Goal: Book appointment/travel/reservation

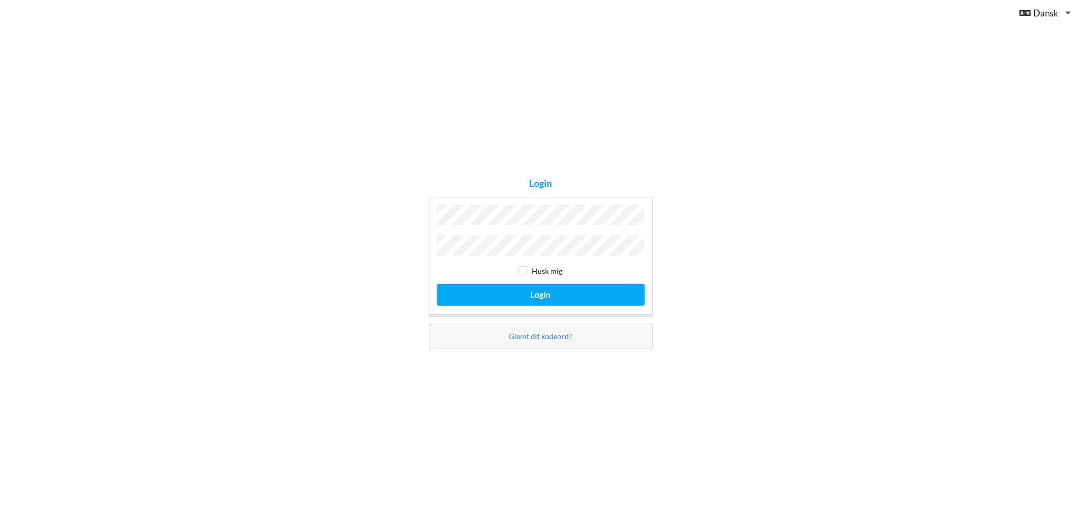
click at [437, 284] on button "Login" at bounding box center [541, 295] width 208 height 22
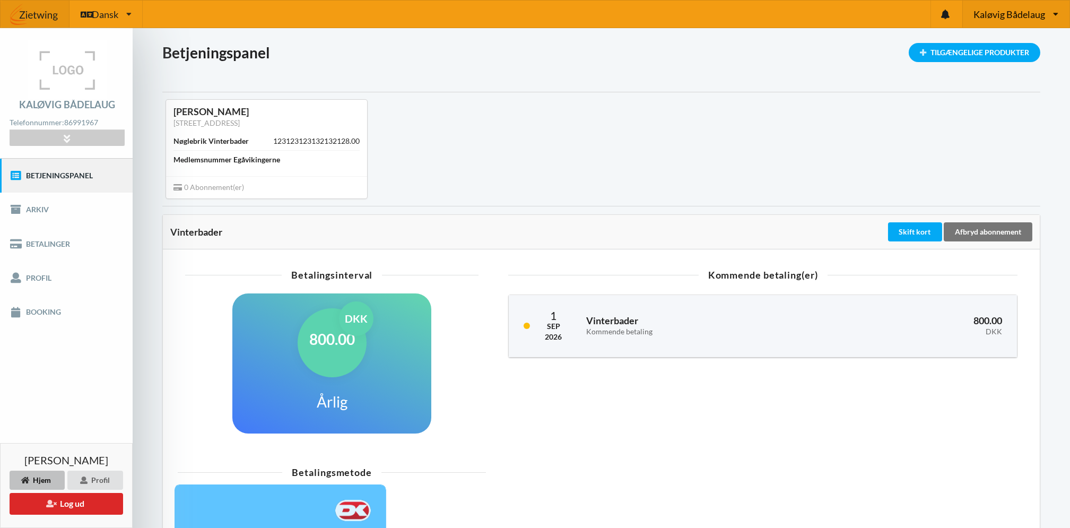
click at [1005, 11] on span "Kaløvig Bådelaug" at bounding box center [1010, 15] width 72 height 10
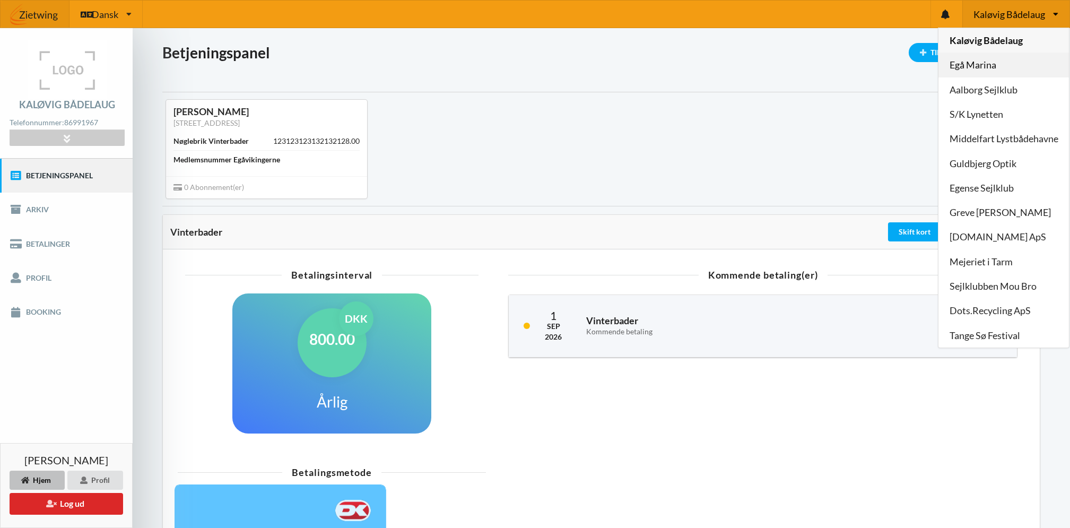
click at [987, 64] on link "Egå Marina" at bounding box center [1004, 65] width 131 height 24
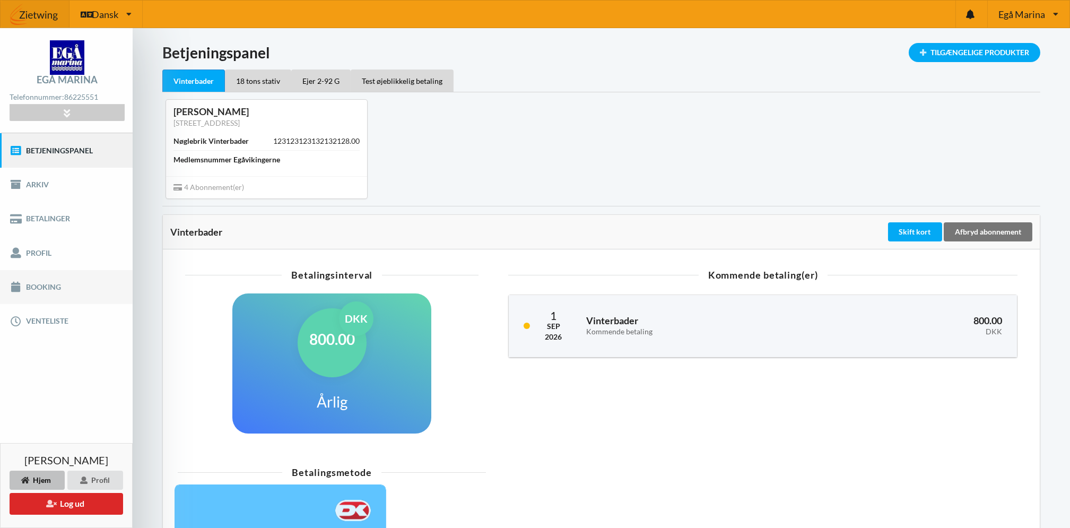
click at [47, 285] on link "Booking" at bounding box center [66, 287] width 133 height 34
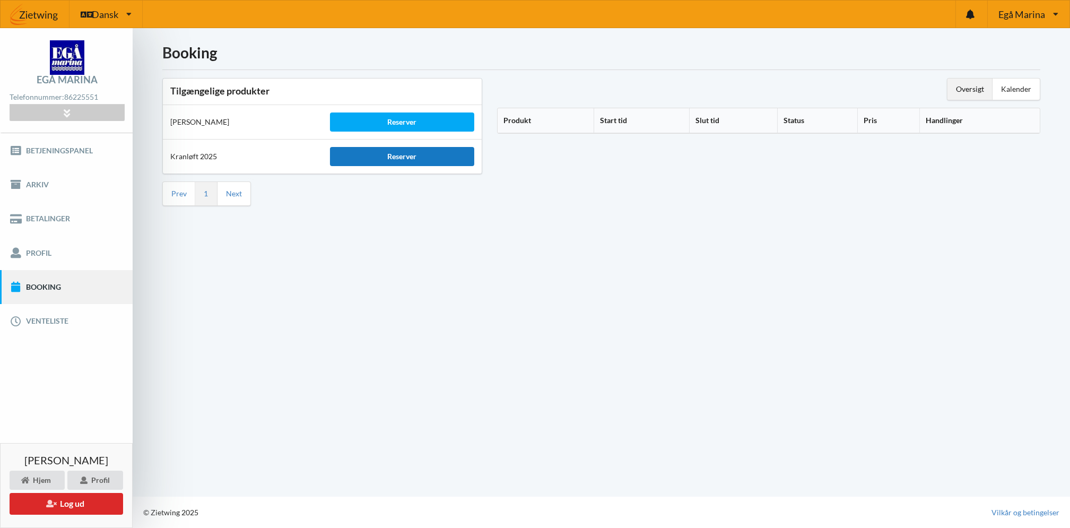
click at [399, 152] on div "Reserver" at bounding box center [402, 156] width 145 height 19
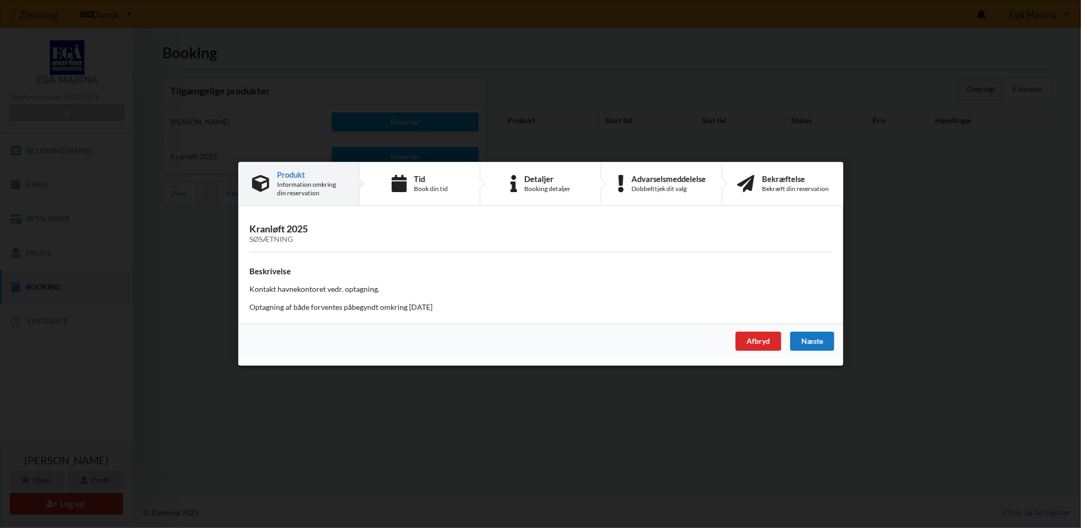
click at [823, 338] on div "Næste" at bounding box center [811, 341] width 44 height 19
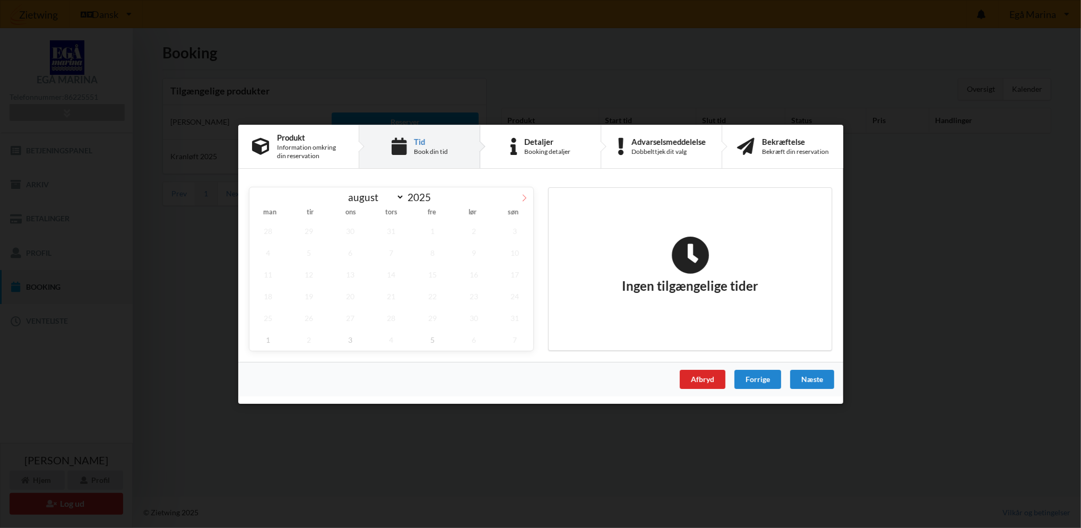
click at [523, 196] on icon at bounding box center [523, 197] width 7 height 7
select select "8"
click at [430, 249] on span "12" at bounding box center [432, 252] width 37 height 22
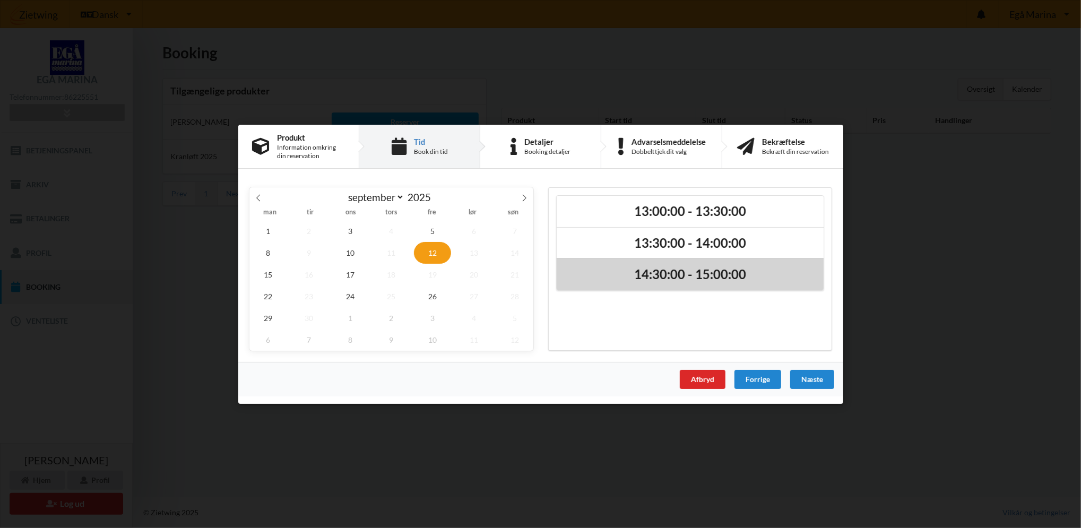
click at [626, 279] on h2 "14:30:00 - 15:00:00" at bounding box center [690, 274] width 252 height 16
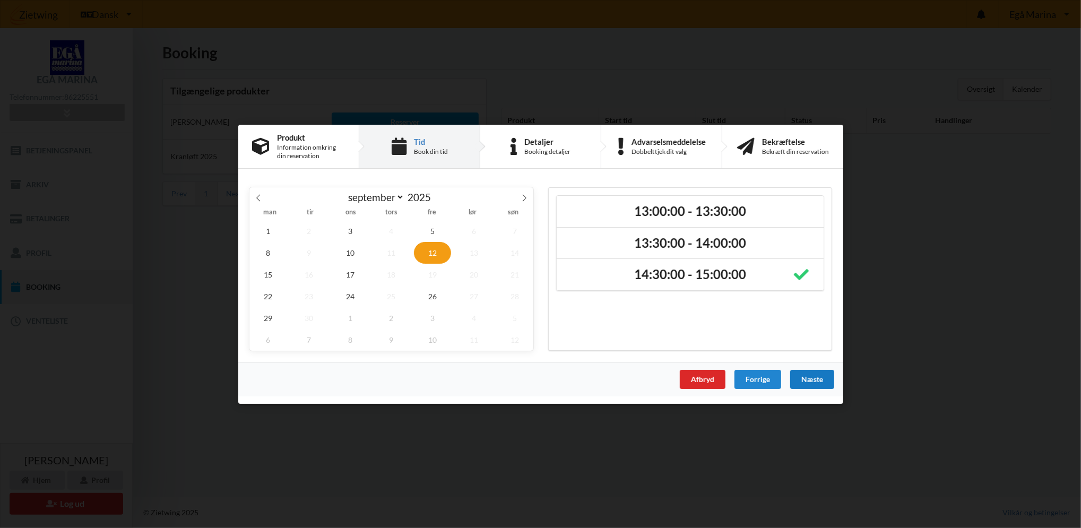
click at [808, 380] on div "Næste" at bounding box center [811, 378] width 44 height 19
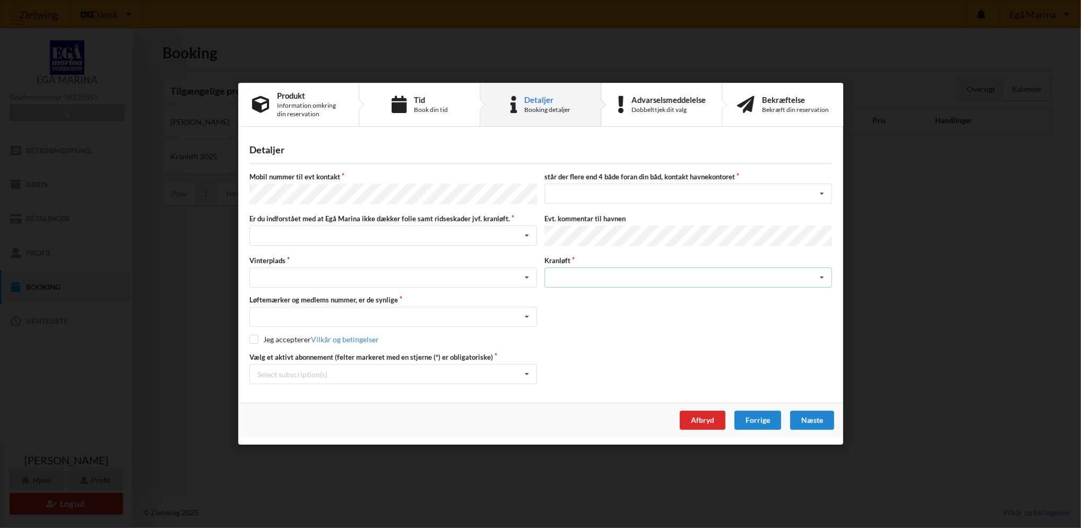
click at [668, 274] on div "Søsætning" at bounding box center [688, 278] width 288 height 20
click at [760, 416] on div "Forrige" at bounding box center [757, 420] width 47 height 19
select select "8"
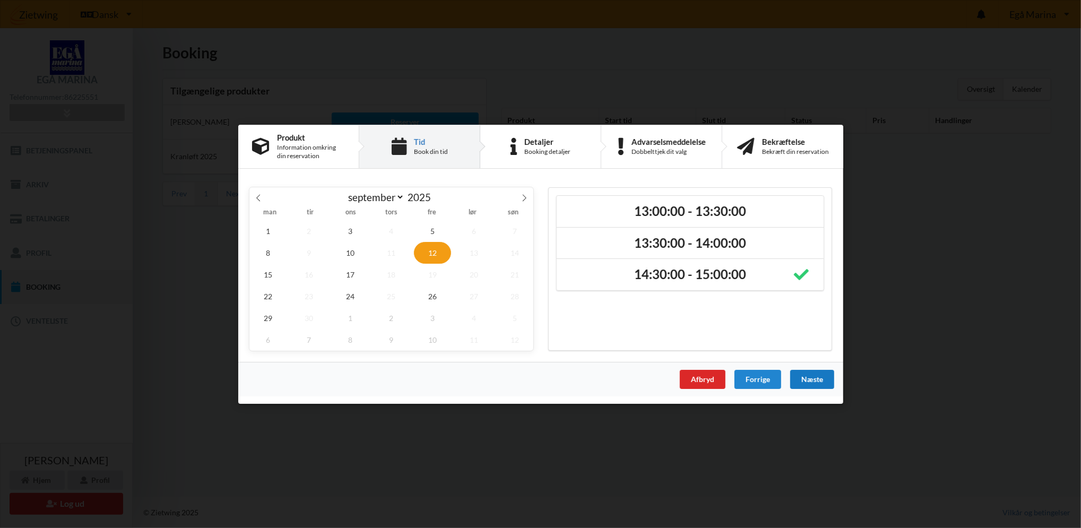
click at [821, 377] on div "Næste" at bounding box center [811, 378] width 44 height 19
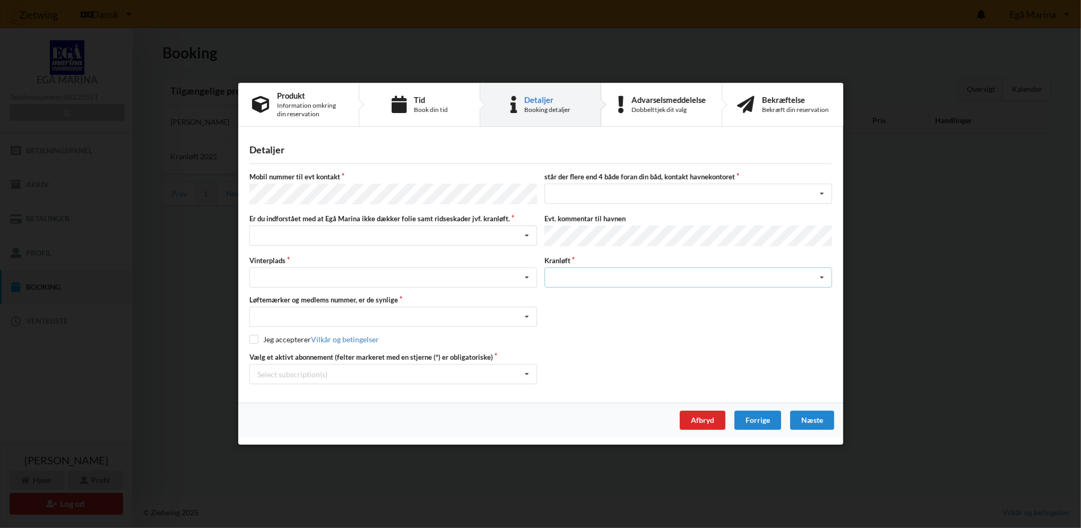
click at [593, 273] on div "Søsætning" at bounding box center [688, 278] width 288 height 20
click at [707, 416] on div "Afbryd" at bounding box center [702, 420] width 46 height 19
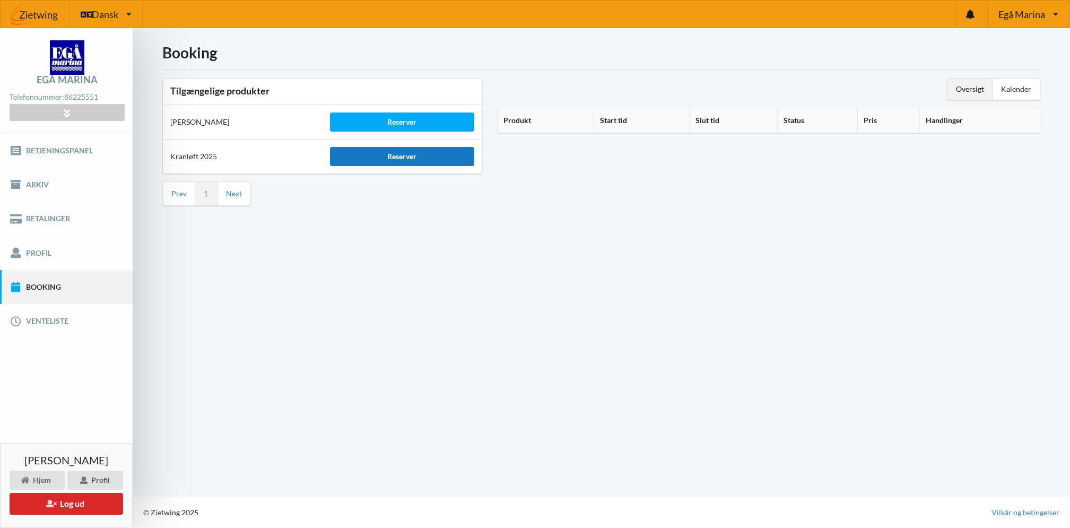
click at [404, 153] on div "Reserver" at bounding box center [402, 156] width 145 height 19
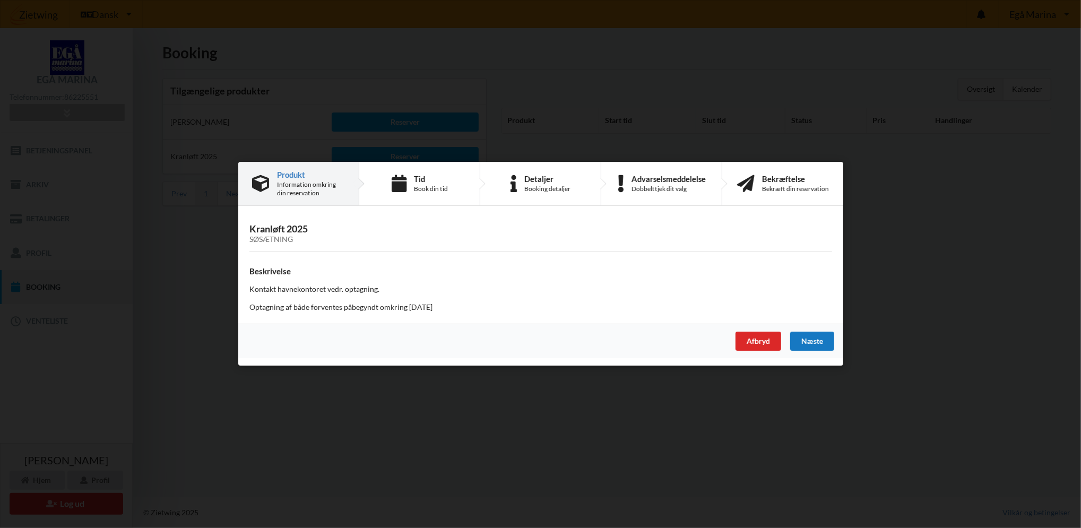
click at [822, 338] on div "Næste" at bounding box center [811, 341] width 44 height 19
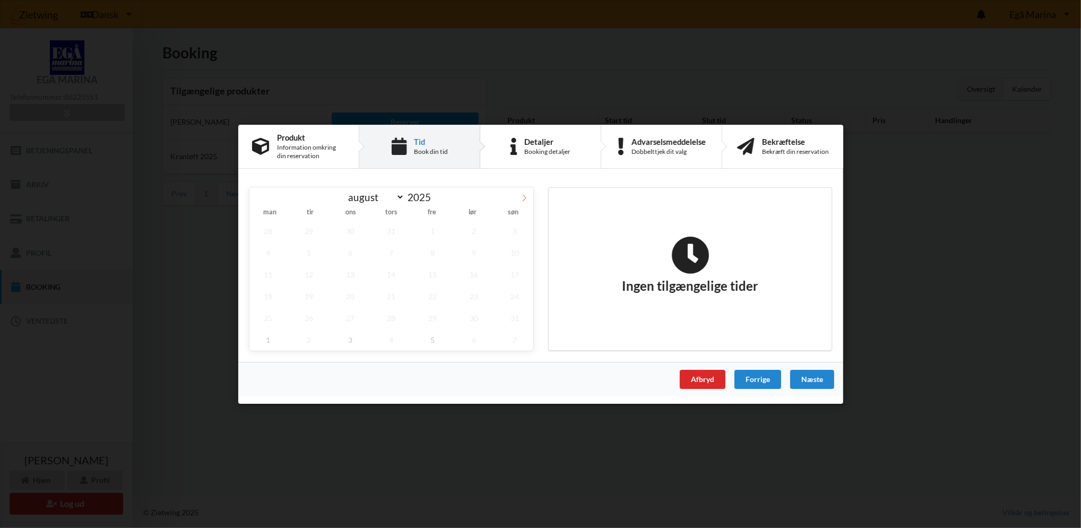
click at [525, 194] on icon at bounding box center [523, 197] width 7 height 7
select select "8"
click at [432, 300] on span "26" at bounding box center [432, 296] width 37 height 22
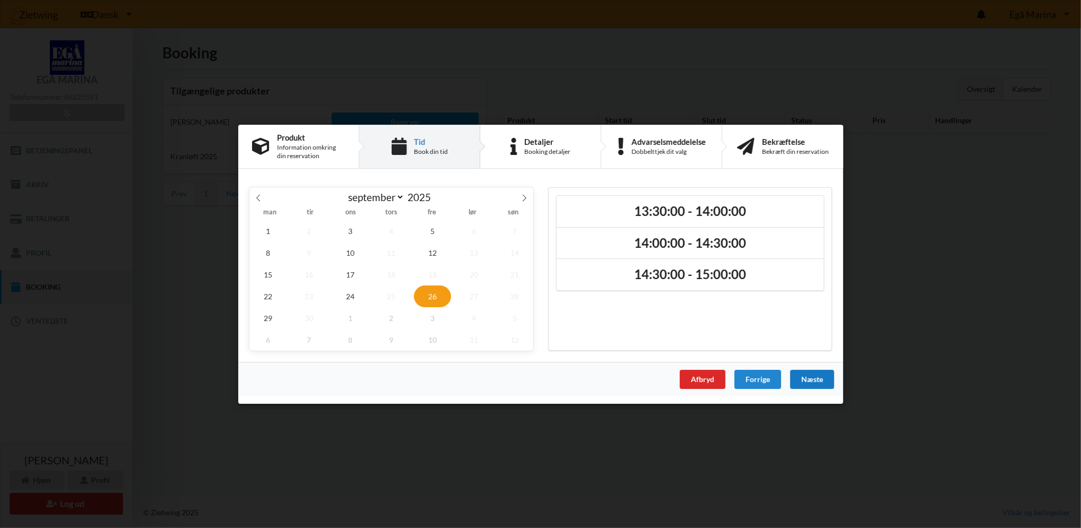
click at [814, 380] on div "Næste" at bounding box center [811, 378] width 44 height 19
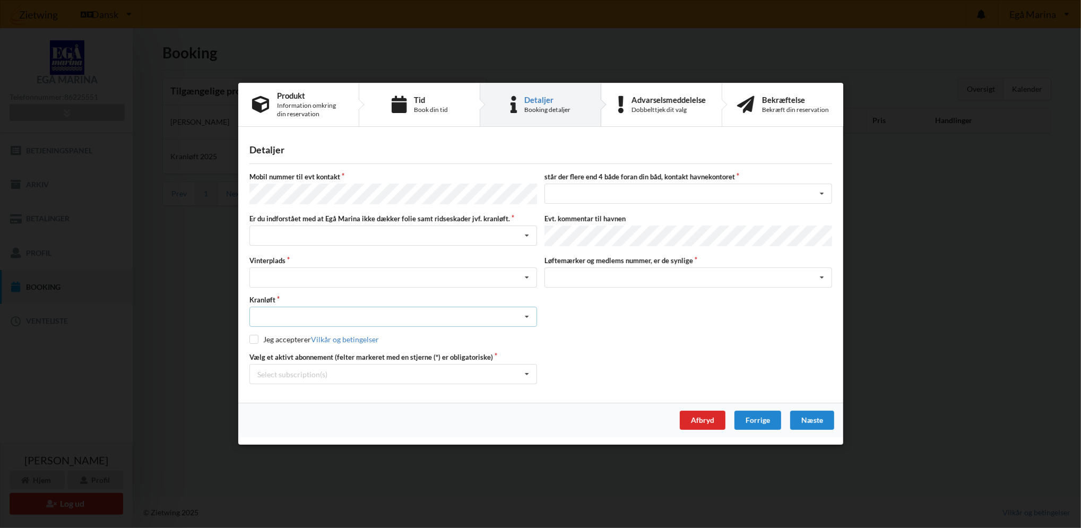
click at [524, 310] on icon at bounding box center [527, 318] width 16 height 20
click at [598, 309] on div "Kranløft Optagning" at bounding box center [541, 312] width 590 height 32
click at [324, 231] on div "Jeg har tæpper med og tager selv ansvaret for eventuelle folie samt ridseskader…" at bounding box center [393, 236] width 288 height 20
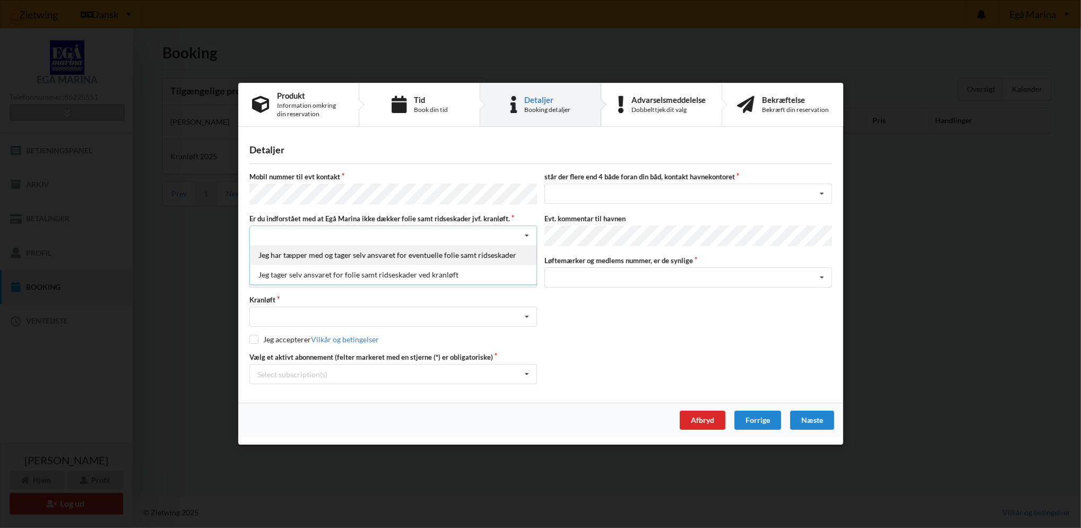
click at [319, 252] on div "Jeg har tæpper med og tager selv ansvaret for eventuelle folie samt ridseskader" at bounding box center [393, 256] width 286 height 20
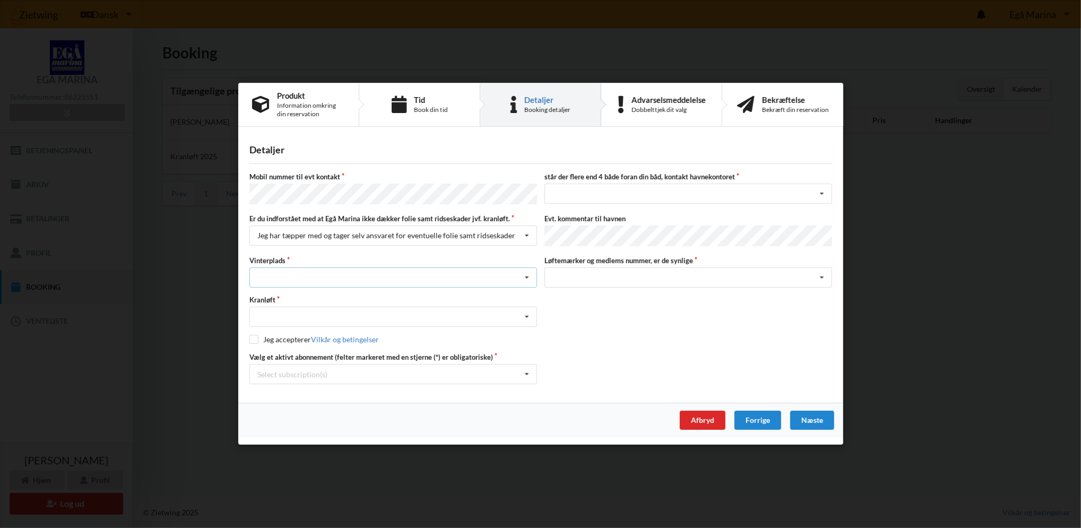
click at [319, 272] on div "Landplads nr. 1 Landplads nr. 2 Landplads nr.3 Landplads nr. 4 Landplads nr. 5 …" at bounding box center [393, 278] width 288 height 20
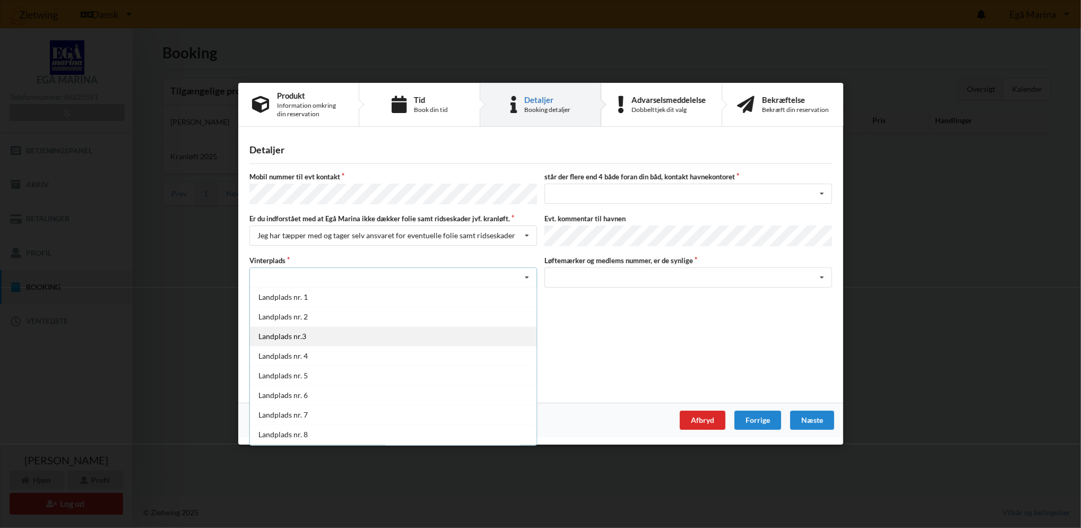
click at [304, 336] on div "Landplads nr.3" at bounding box center [393, 337] width 286 height 20
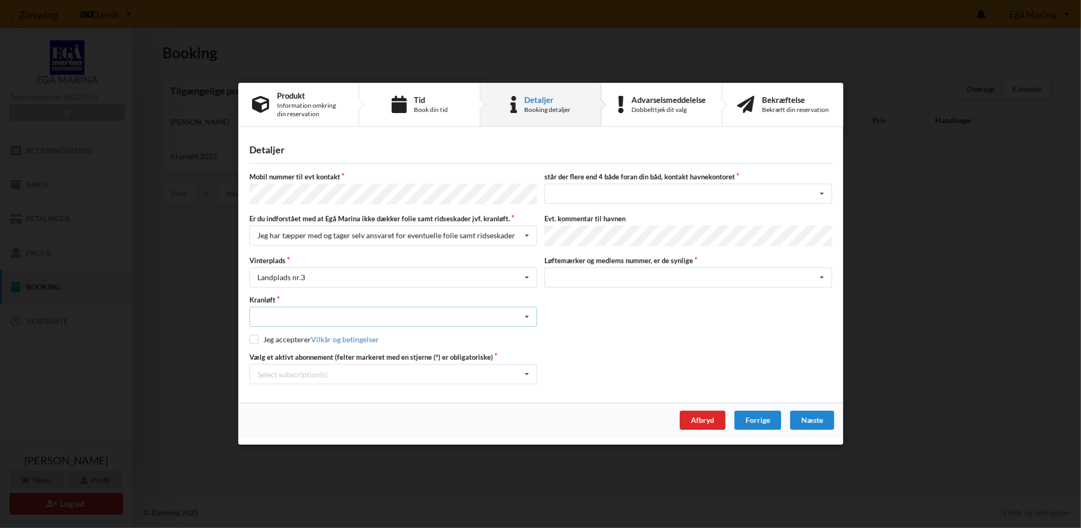
click at [326, 312] on div "Optagning" at bounding box center [393, 317] width 288 height 20
click at [285, 336] on div "Optagning" at bounding box center [393, 337] width 286 height 20
click at [294, 374] on div "Select subscription(s)" at bounding box center [292, 374] width 70 height 9
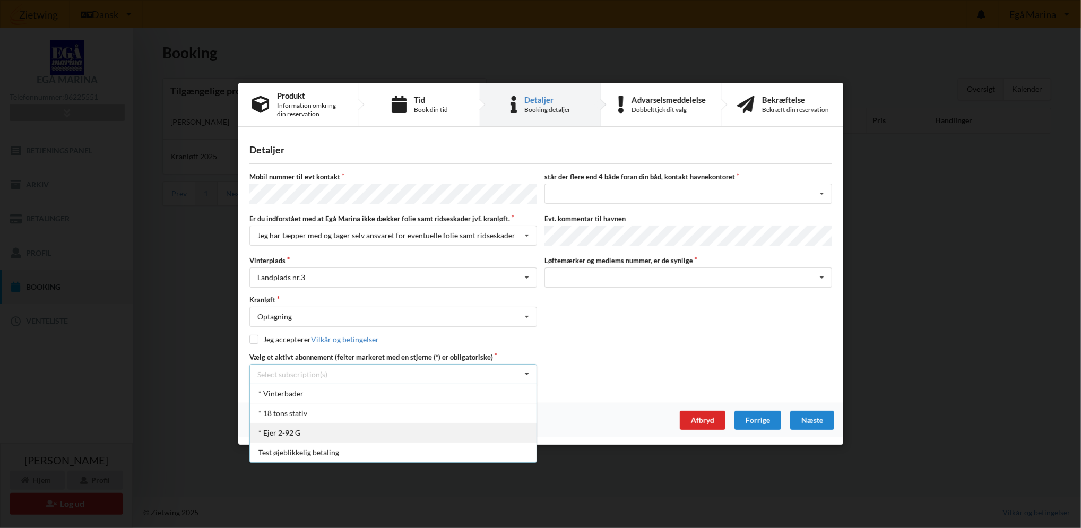
click at [289, 427] on div "* Ejer 2-92 G" at bounding box center [393, 433] width 286 height 20
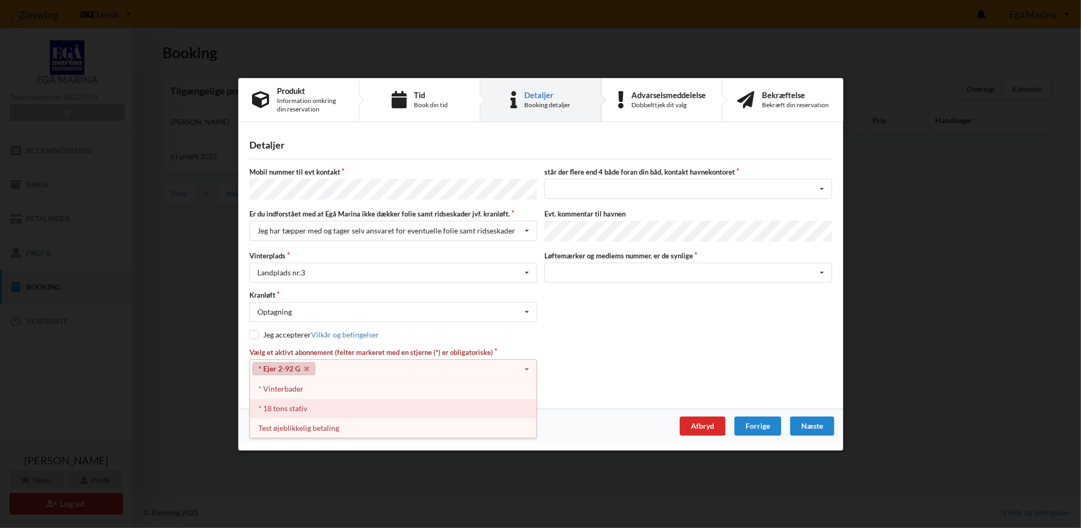
click at [280, 400] on div "* 18 tons stativ" at bounding box center [393, 408] width 286 height 20
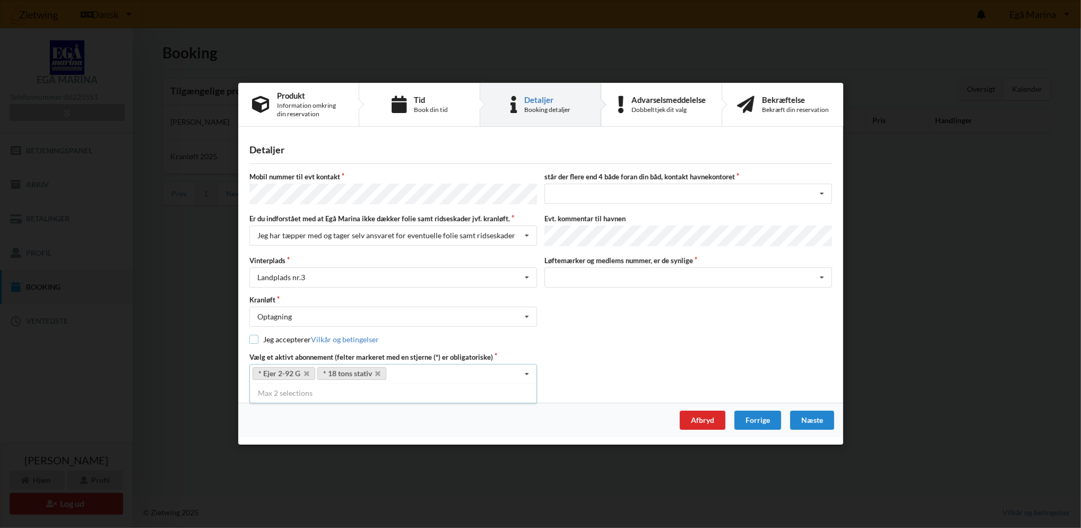
click at [255, 336] on input "checkbox" at bounding box center [253, 339] width 9 height 9
checkbox input "true"
click at [624, 291] on div "Mobil nummer til evt kontakt står der flere end 4 både foran din båd, kontakt h…" at bounding box center [540, 278] width 583 height 212
click at [614, 192] on div "nej ja" at bounding box center [688, 194] width 288 height 20
click at [572, 216] on div "nej" at bounding box center [688, 214] width 286 height 20
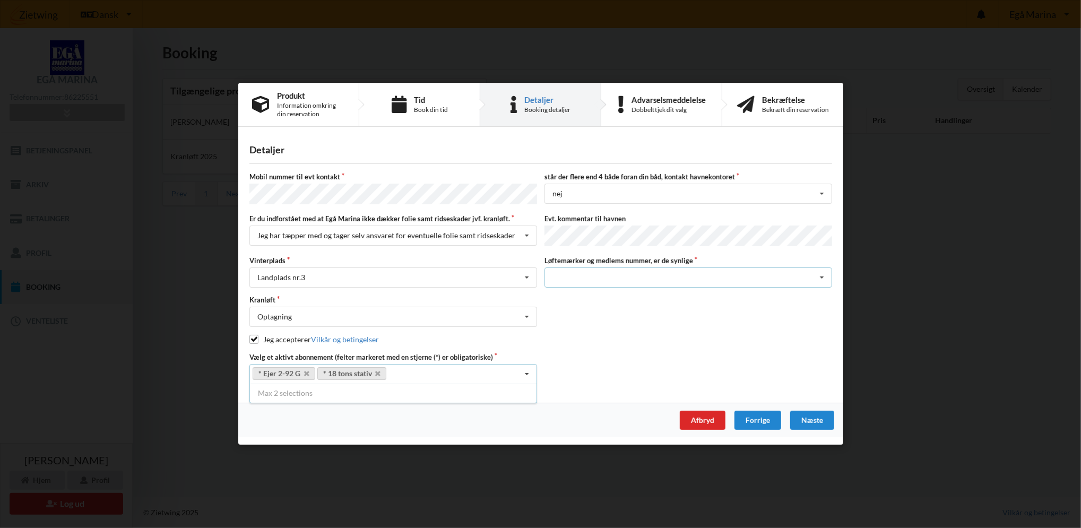
click at [820, 274] on icon at bounding box center [822, 278] width 16 height 20
click at [597, 311] on div "Ja, mine mærker er synlige og intakte" at bounding box center [688, 317] width 286 height 20
click at [803, 414] on div "Næste" at bounding box center [811, 420] width 44 height 19
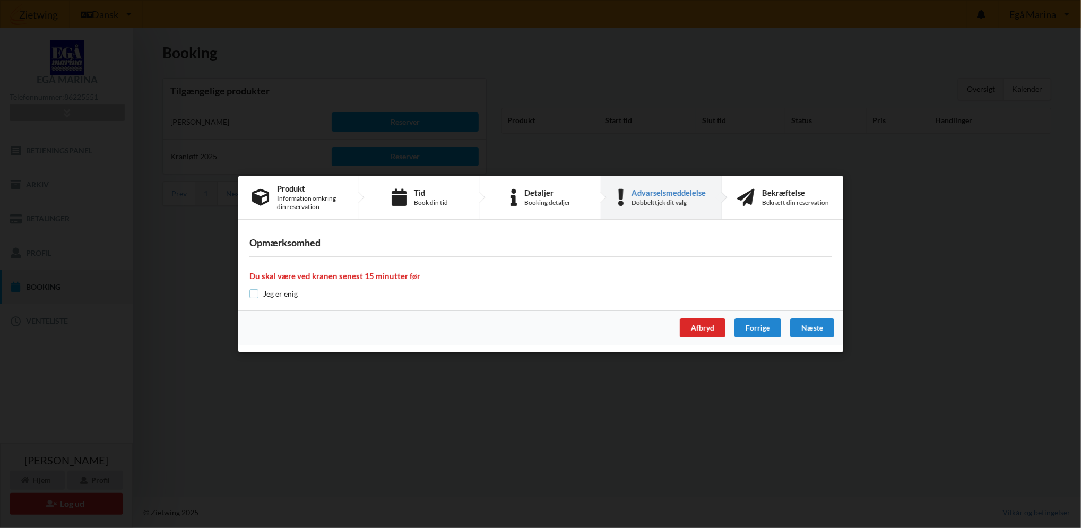
click at [256, 295] on input "checkbox" at bounding box center [253, 293] width 9 height 9
checkbox input "true"
click at [815, 325] on div "Næste" at bounding box center [811, 327] width 44 height 19
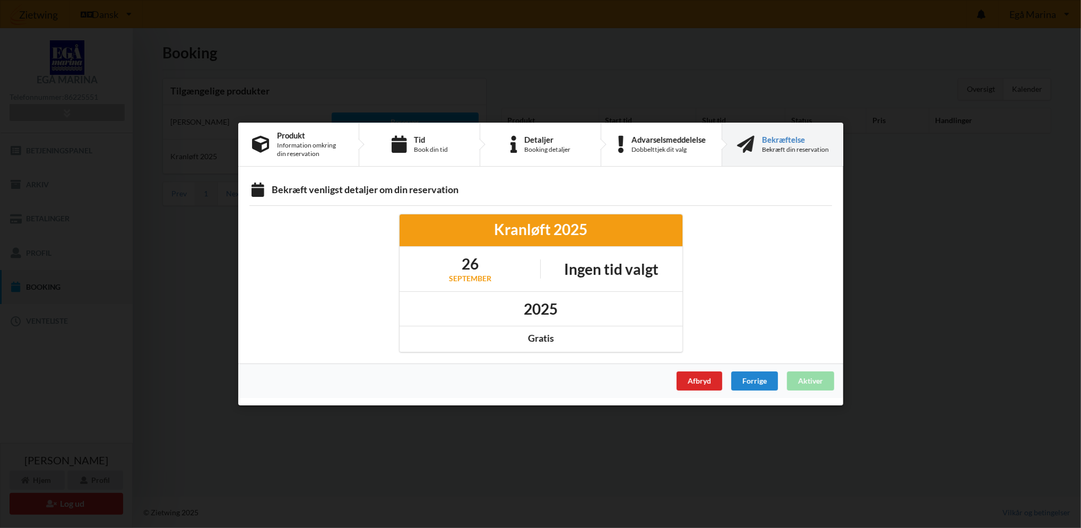
click at [808, 378] on div "Afbryd Forrige Aktiver" at bounding box center [540, 380] width 605 height 34
click at [756, 376] on div "Forrige" at bounding box center [754, 380] width 47 height 19
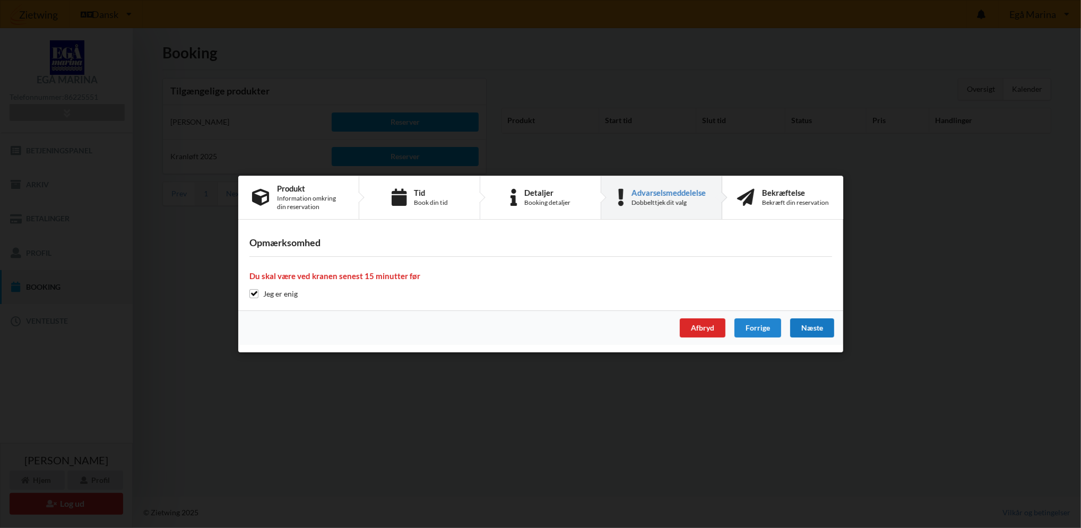
click at [813, 328] on div "Næste" at bounding box center [811, 327] width 44 height 19
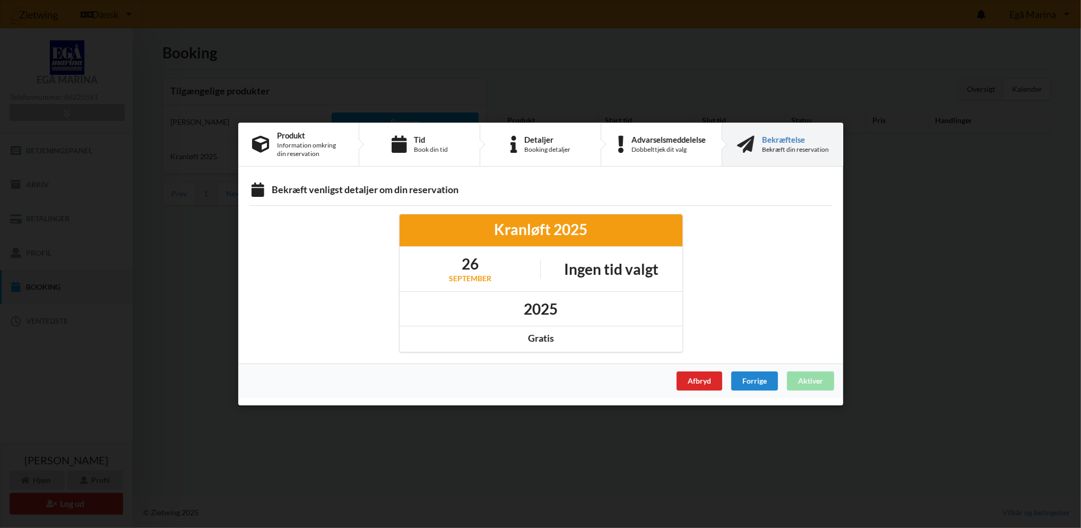
click at [819, 390] on div "Afbryd Forrige Aktiver" at bounding box center [540, 380] width 605 height 34
click at [816, 375] on div "Afbryd Forrige Aktiver" at bounding box center [540, 380] width 605 height 34
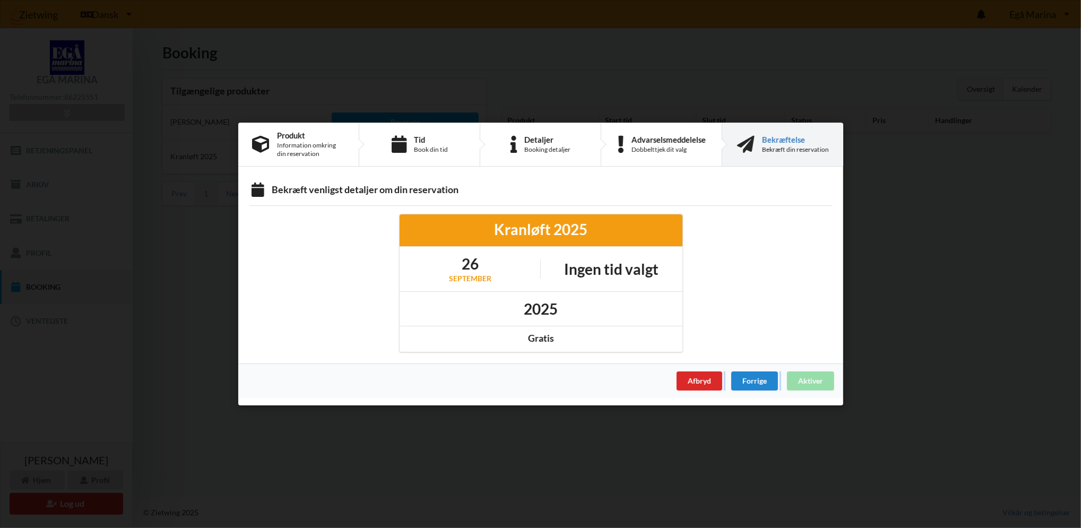
click at [815, 378] on div "Afbryd Forrige Aktiver" at bounding box center [540, 380] width 605 height 34
click at [737, 381] on div "Forrige" at bounding box center [754, 380] width 47 height 19
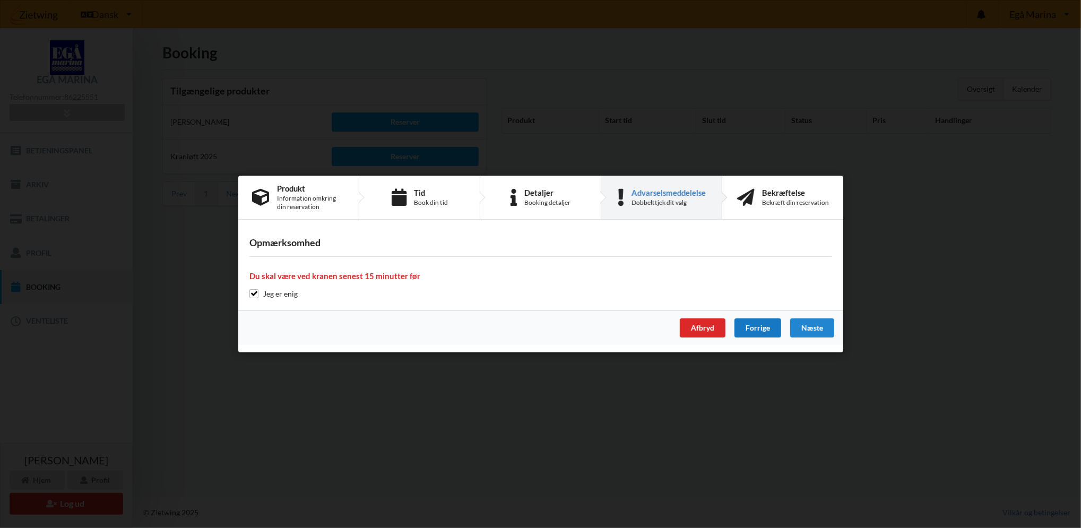
click at [763, 328] on div "Forrige" at bounding box center [757, 327] width 47 height 19
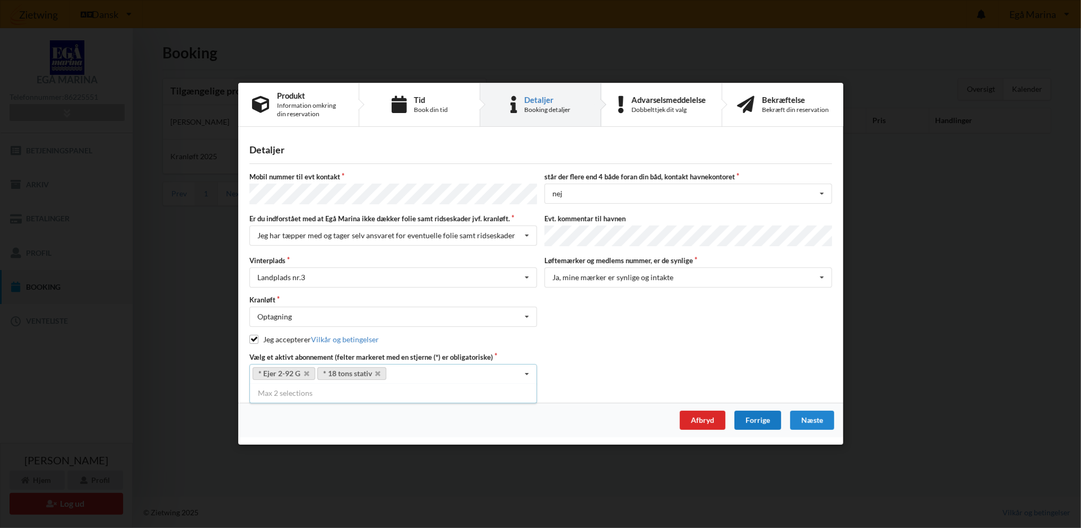
click at [761, 414] on div "Forrige" at bounding box center [757, 420] width 47 height 19
select select "8"
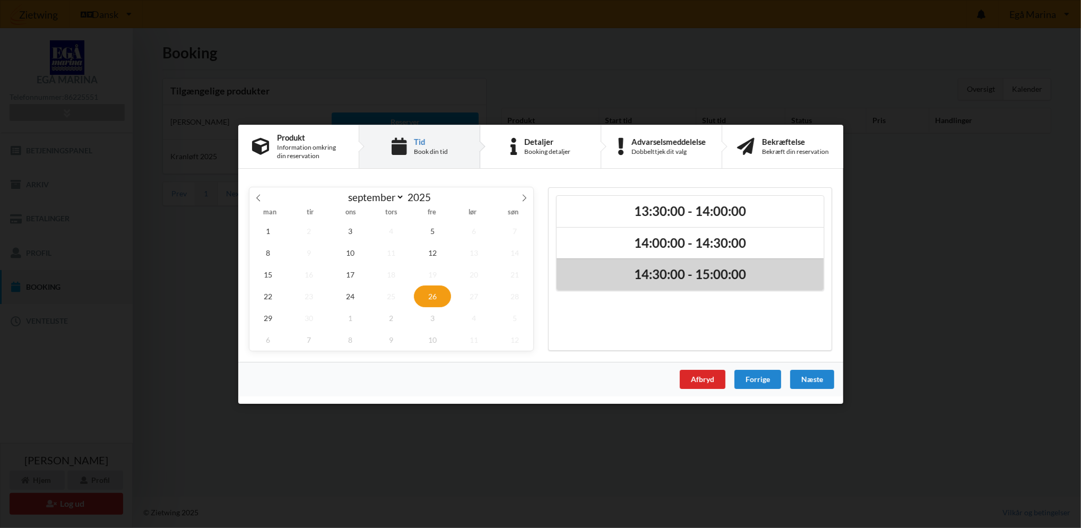
click at [668, 275] on h2 "14:30:00 - 15:00:00" at bounding box center [690, 274] width 252 height 16
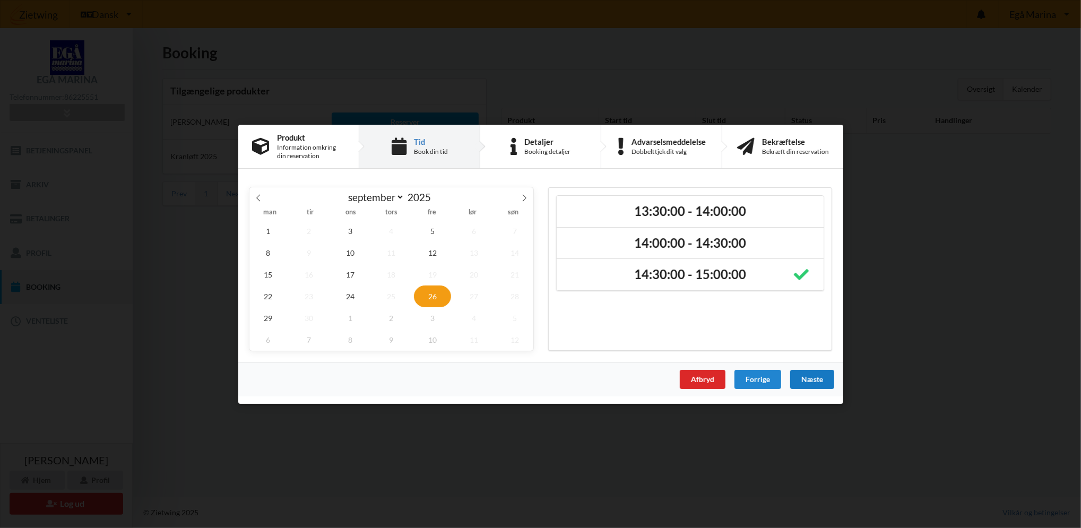
click at [809, 379] on div "Næste" at bounding box center [811, 378] width 44 height 19
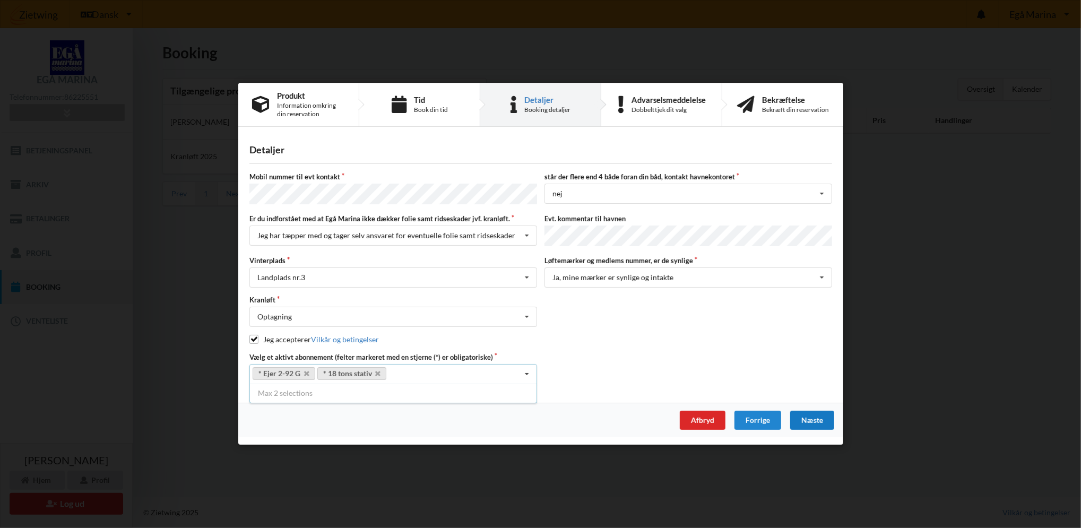
click at [816, 415] on div "Næste" at bounding box center [811, 420] width 44 height 19
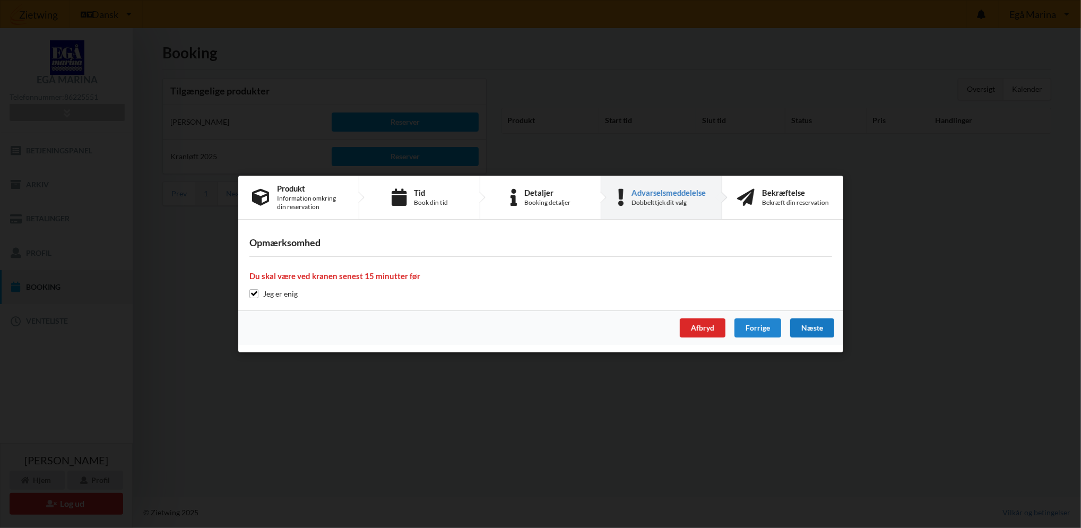
click at [817, 325] on div "Næste" at bounding box center [811, 327] width 44 height 19
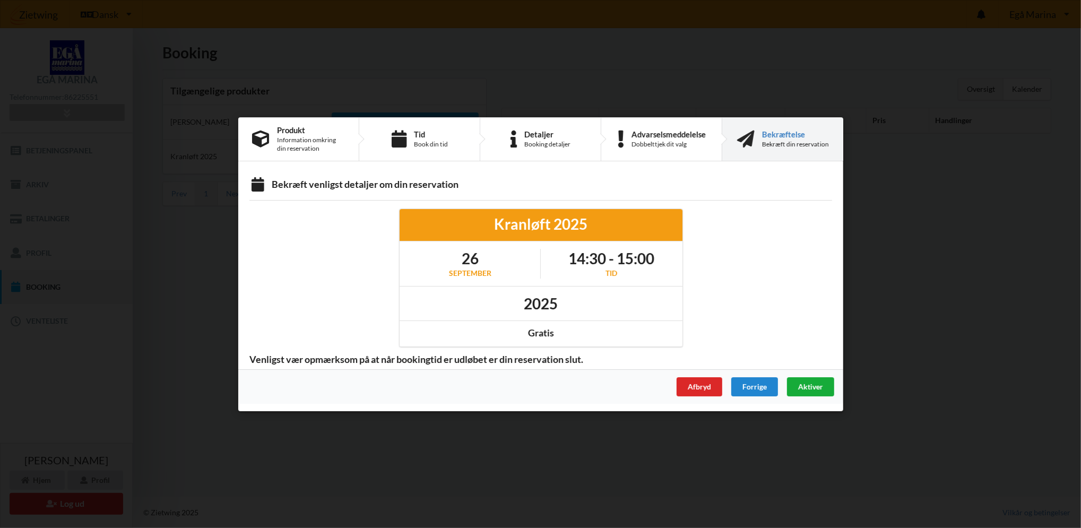
click at [812, 386] on span "Aktiver" at bounding box center [809, 385] width 25 height 9
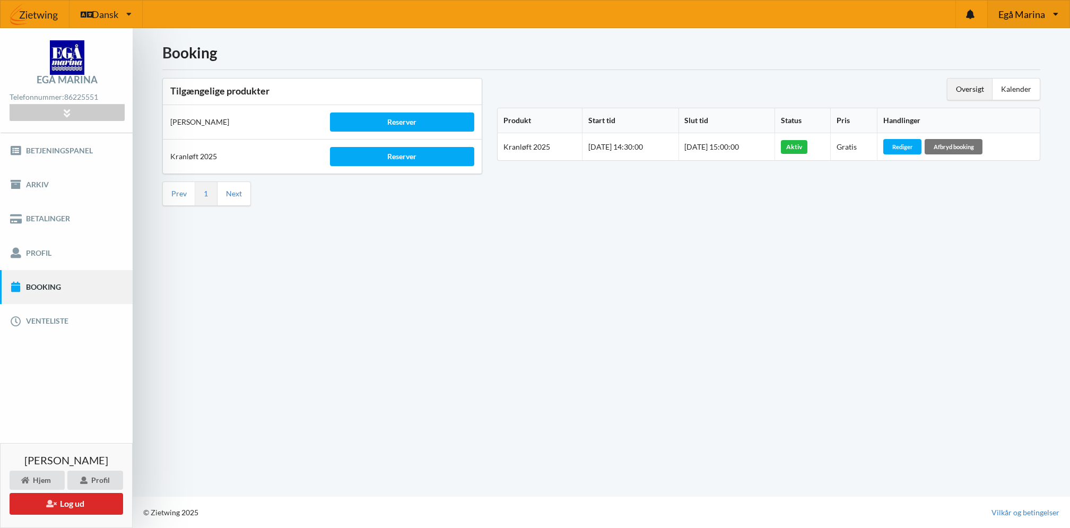
click at [1049, 18] on div "Egå [PERSON_NAME] Bådelaug [GEOGRAPHIC_DATA] Aalborg Sejlklub S/K Lynetten Midd…" at bounding box center [1028, 14] width 82 height 27
click at [88, 503] on button "Log ud" at bounding box center [67, 504] width 114 height 22
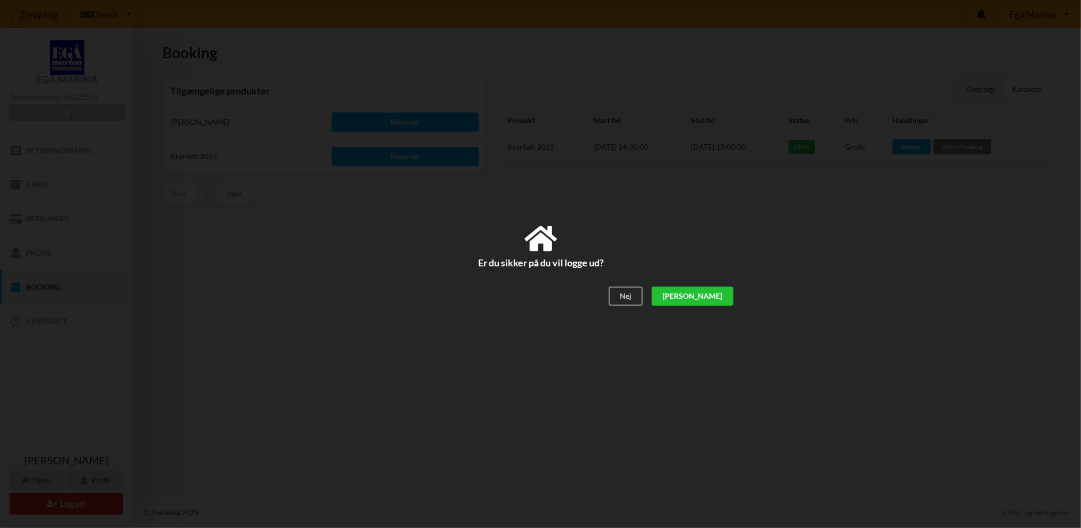
click at [722, 293] on div "[PERSON_NAME]" at bounding box center [692, 295] width 82 height 19
